Goal: Task Accomplishment & Management: Complete application form

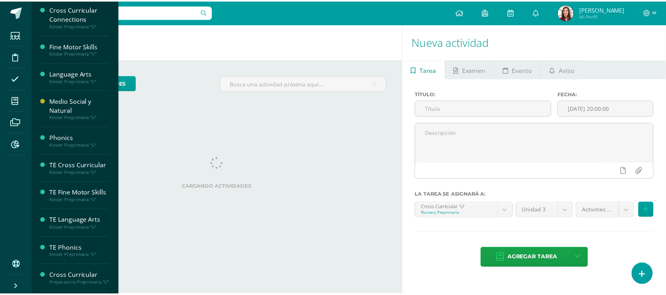
scroll to position [561, 0]
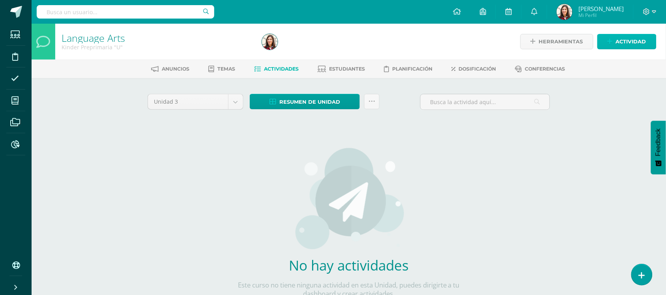
click at [614, 45] on link "Actividad" at bounding box center [626, 41] width 59 height 15
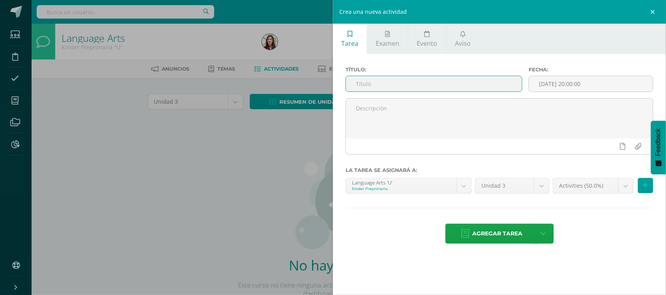
click at [429, 90] on input "text" at bounding box center [434, 83] width 176 height 15
type input "08.11 Picture Dictionary 1"
click at [624, 186] on body "Estudiantes Disciplina Asistencia Mis cursos Archivos Reportes Soporte Ayuda Re…" at bounding box center [333, 169] width 666 height 339
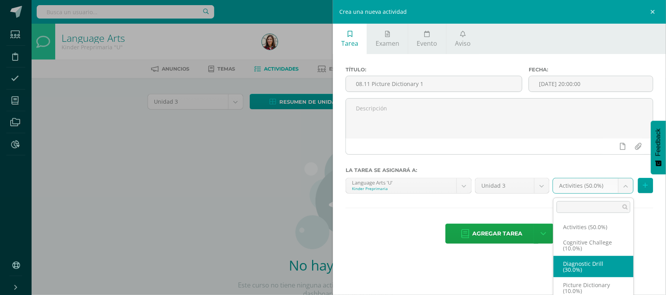
select select "204318"
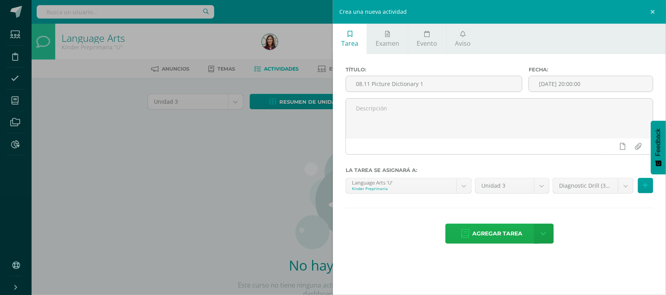
click at [516, 242] on span "Agregar tarea" at bounding box center [498, 233] width 50 height 19
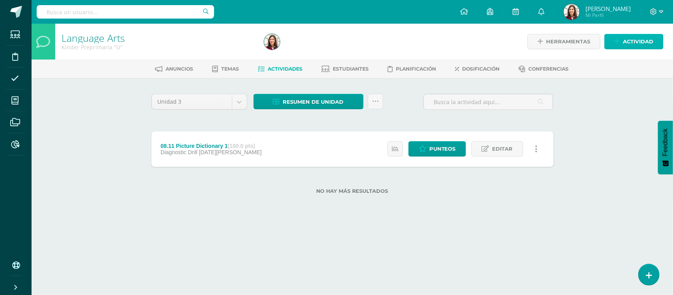
click at [620, 43] on icon at bounding box center [617, 41] width 5 height 7
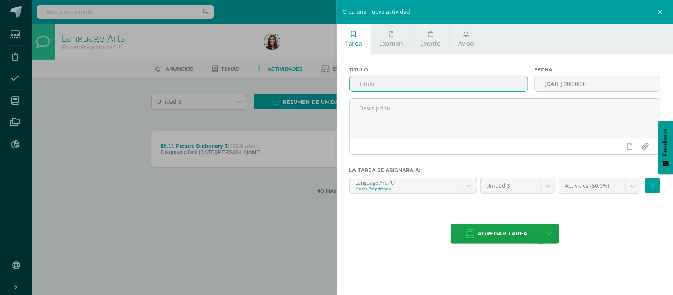
click at [490, 80] on input "text" at bounding box center [439, 83] width 178 height 15
type input "08.12 Student´s Book P120-122"
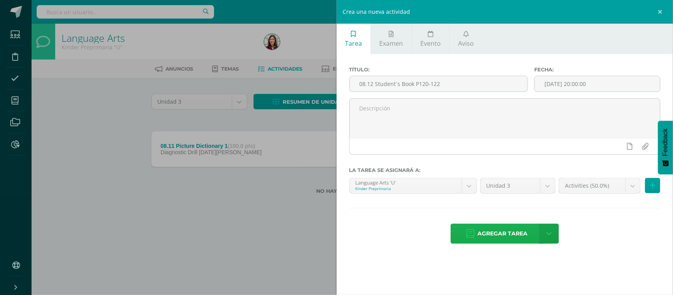
click at [525, 234] on span "Agregar tarea" at bounding box center [503, 233] width 50 height 19
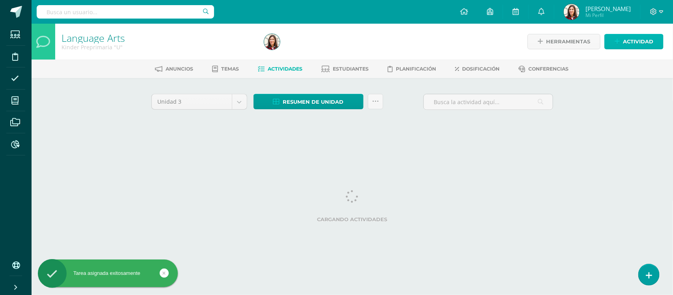
click at [645, 45] on span "Actividad" at bounding box center [638, 41] width 30 height 15
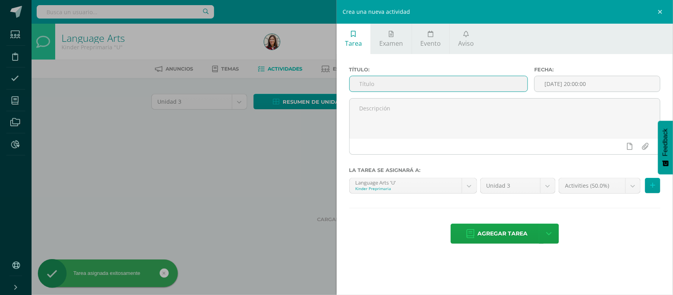
click at [511, 86] on input "text" at bounding box center [439, 83] width 178 height 15
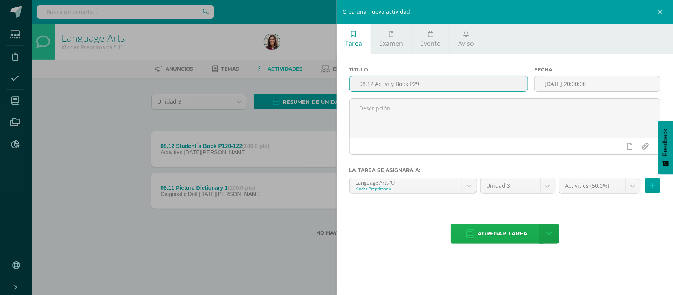
type input "08.12 Activity Book P29"
click at [521, 236] on span "Agregar tarea" at bounding box center [503, 233] width 50 height 19
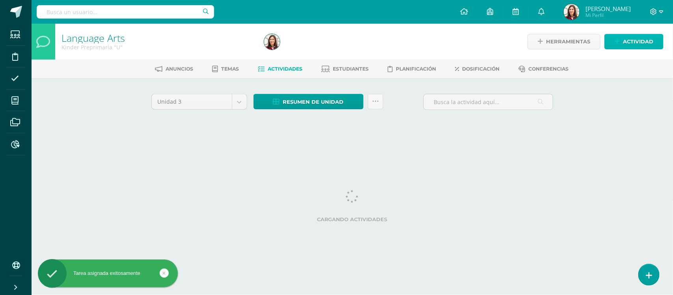
click at [631, 40] on span "Actividad" at bounding box center [638, 41] width 30 height 15
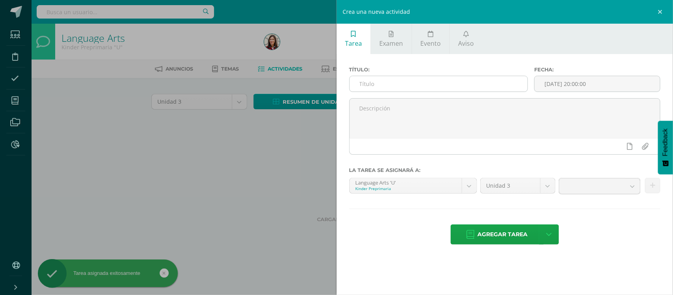
click at [467, 83] on input "text" at bounding box center [439, 83] width 178 height 15
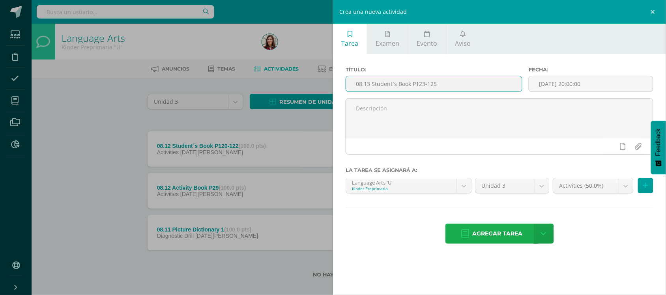
type input "08.13 Student´s Book P123-125"
click at [495, 235] on span "Agregar tarea" at bounding box center [498, 233] width 50 height 19
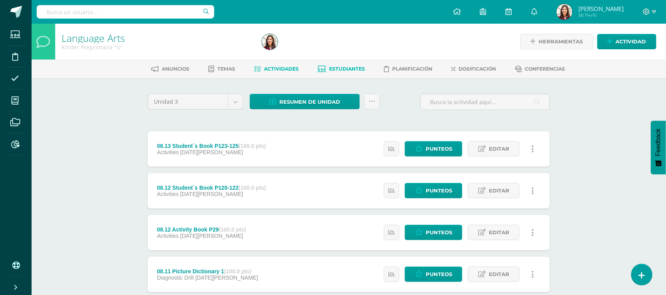
click at [345, 66] on span "Estudiantes" at bounding box center [347, 69] width 36 height 6
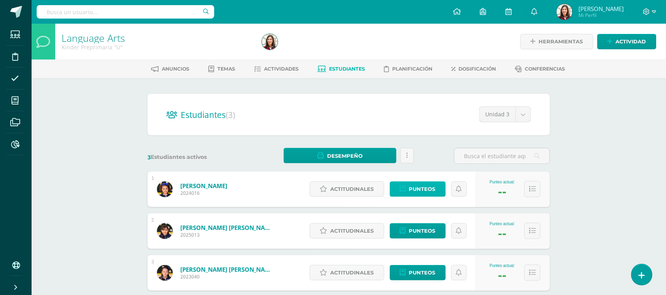
click at [416, 190] on span "Punteos" at bounding box center [422, 189] width 26 height 15
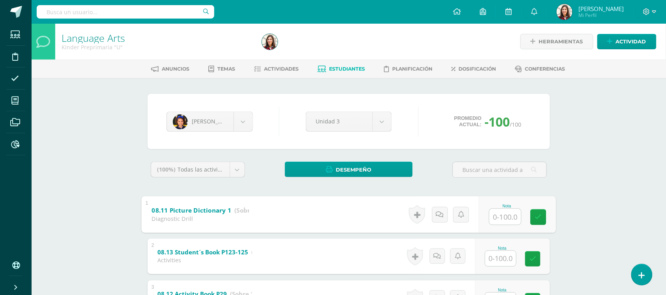
click at [504, 218] on input "text" at bounding box center [506, 217] width 32 height 16
type input "100"
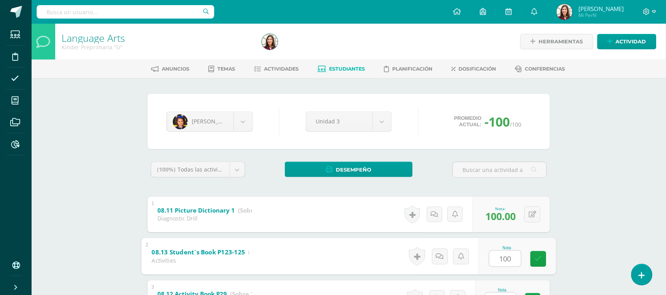
type input "100"
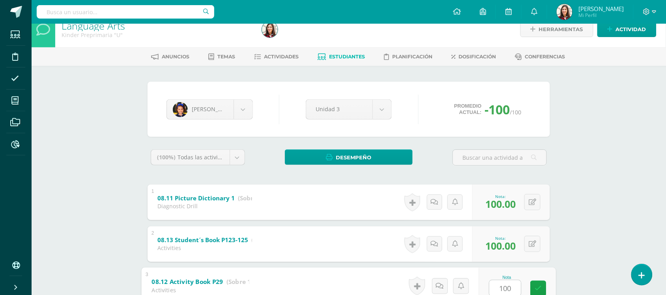
type input "100"
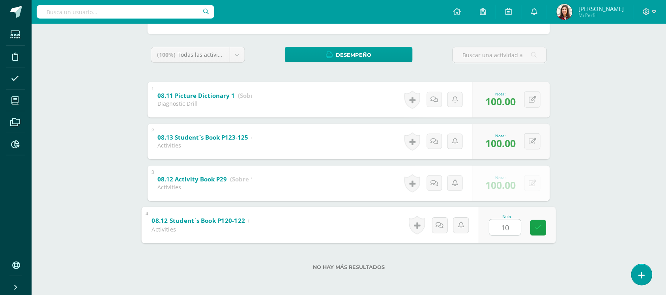
type input "100"
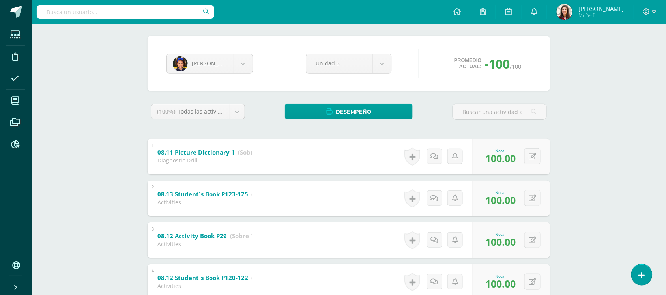
scroll to position [54, 0]
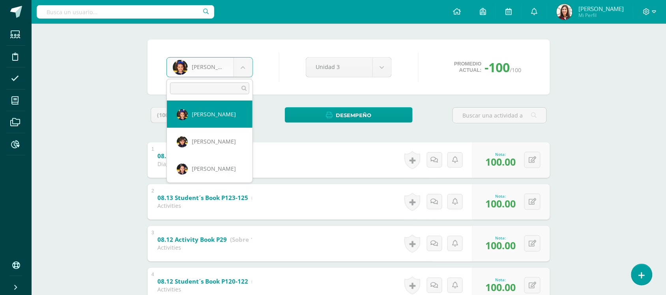
click at [244, 71] on body "Estudiantes Disciplina Asistencia Mis cursos Archivos Reportes Soporte Ayuda Re…" at bounding box center [333, 151] width 666 height 410
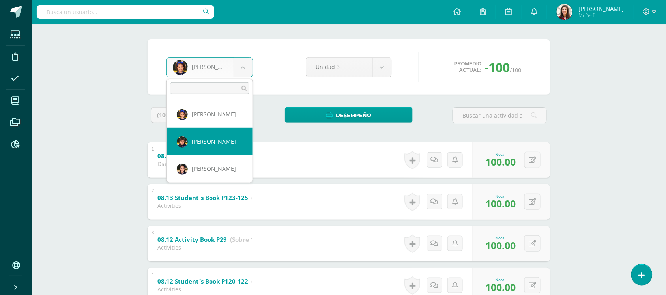
select select "601"
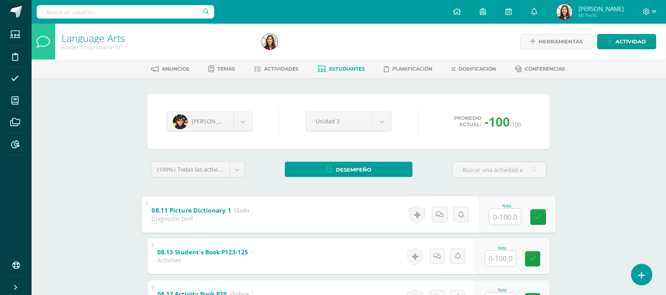
click at [492, 221] on input "text" at bounding box center [506, 217] width 32 height 16
type input "100"
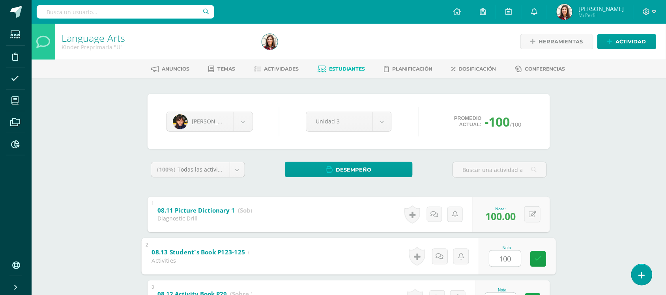
type input "100"
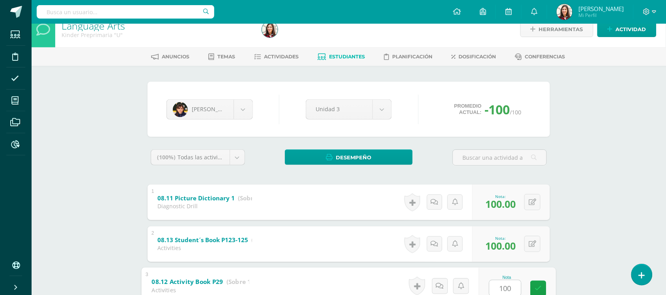
type input "100"
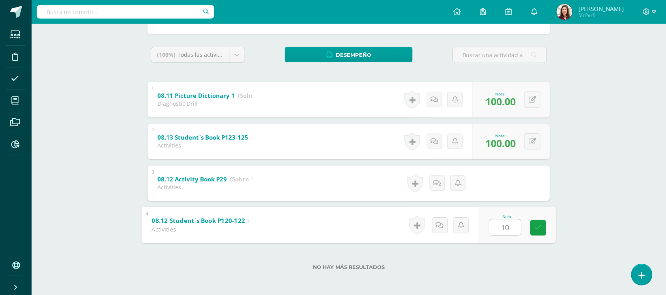
type input "100"
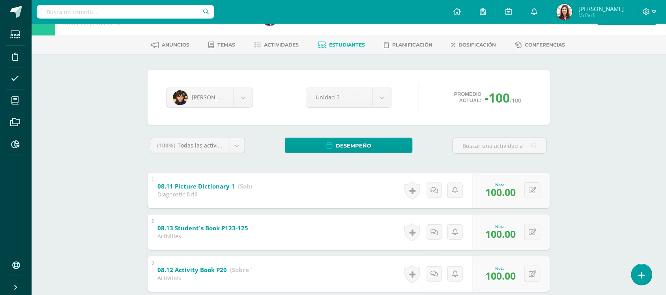
scroll to position [23, 0]
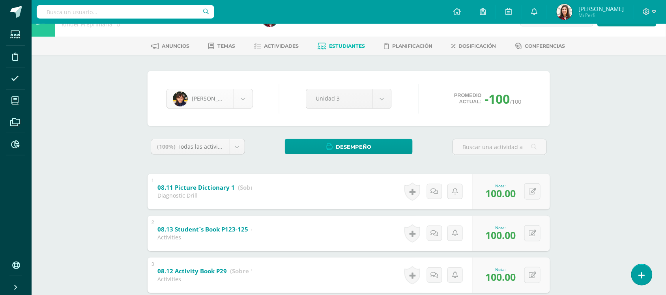
click at [245, 95] on body "Estudiantes Disciplina Asistencia Mis cursos Archivos Reportes Soporte Ayuda Re…" at bounding box center [333, 182] width 666 height 410
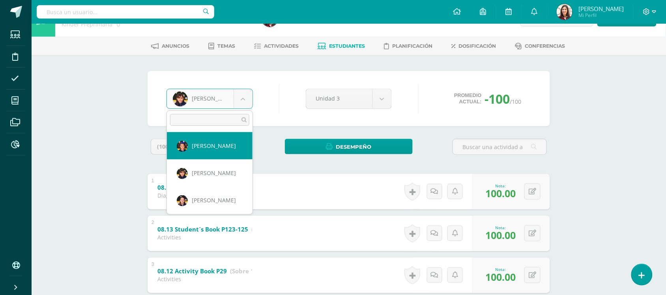
select select "586"
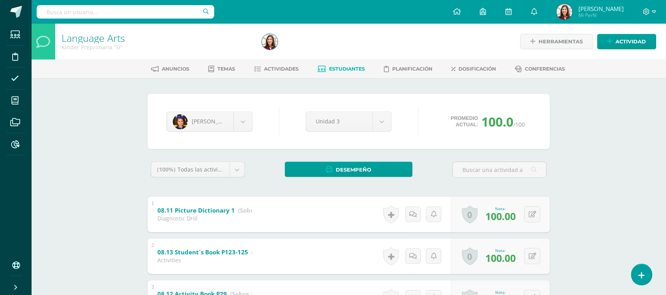
click at [523, 218] on div "0 [GEOGRAPHIC_DATA] Logros obtenidos Aún no hay logros agregados Nota: 100.00" at bounding box center [500, 215] width 99 height 36
click at [535, 217] on icon at bounding box center [538, 214] width 8 height 7
type input "60"
